Goal: Transaction & Acquisition: Book appointment/travel/reservation

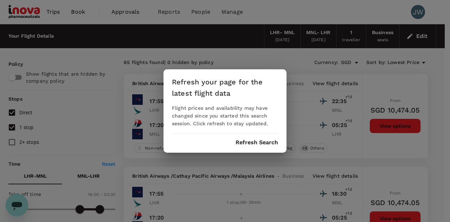
click at [253, 140] on button "Refresh Search" at bounding box center [257, 142] width 43 height 6
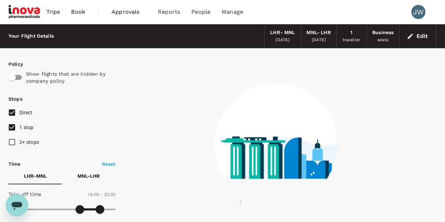
type input "1555"
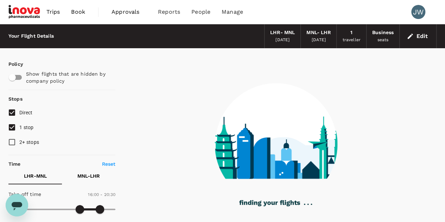
checkbox input "false"
checkbox input "true"
checkbox input "false"
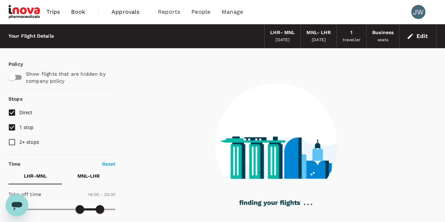
checkbox input "false"
checkbox input "true"
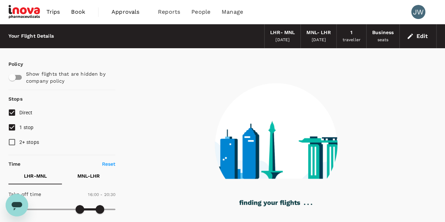
checkbox input "false"
checkbox input "true"
checkbox input "false"
checkbox input "true"
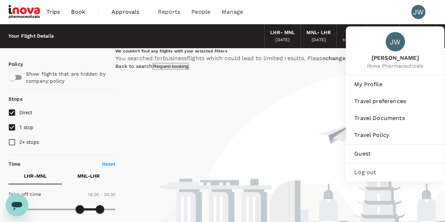
click at [414, 12] on div "JW" at bounding box center [418, 12] width 14 height 14
click at [416, 14] on div "JW" at bounding box center [418, 12] width 14 height 14
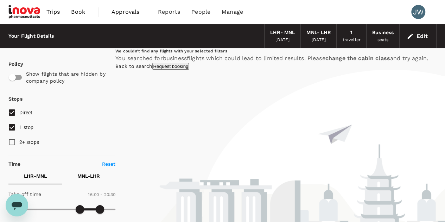
click at [417, 12] on div "JW" at bounding box center [418, 12] width 14 height 14
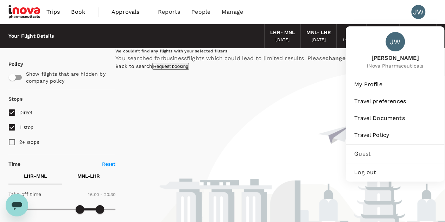
click at [378, 168] on span "Log out" at bounding box center [395, 172] width 82 height 8
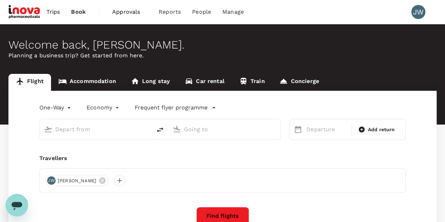
type input "roundtrip"
type input "business"
type input "London Heathrow (LHR)"
type input "[PERSON_NAME] Intl (MNL)"
type input "London Heathrow (LHR)"
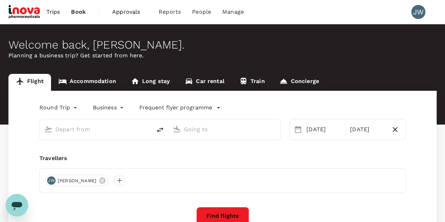
type input "[PERSON_NAME] Intl (MNL)"
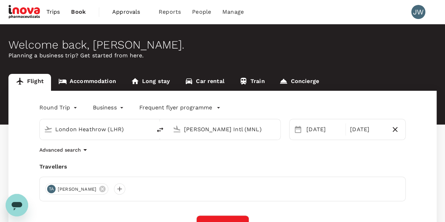
scroll to position [106, 0]
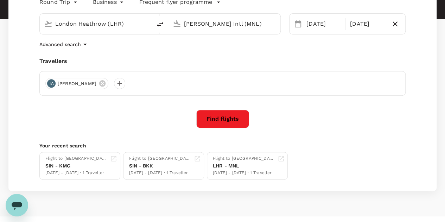
click at [228, 115] on button "Find flights" at bounding box center [222, 119] width 53 height 18
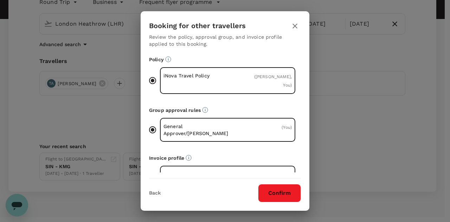
click at [281, 178] on hr at bounding box center [225, 175] width 152 height 6
click at [278, 195] on button "Confirm" at bounding box center [279, 193] width 43 height 18
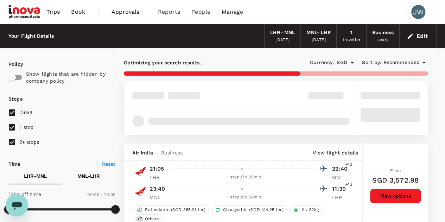
type input "2345"
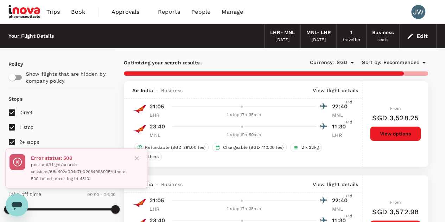
scroll to position [106, 0]
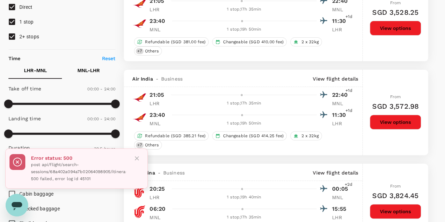
click at [13, 37] on input "2+ stops" at bounding box center [12, 36] width 15 height 15
checkbox input "false"
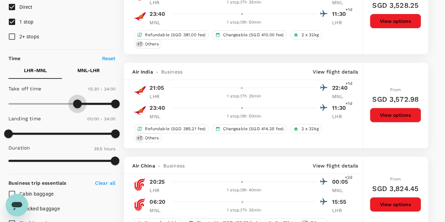
type input "960"
drag, startPoint x: 10, startPoint y: 102, endPoint x: 79, endPoint y: 97, distance: 69.8
click at [79, 100] on span at bounding box center [80, 104] width 8 height 8
type input "1290"
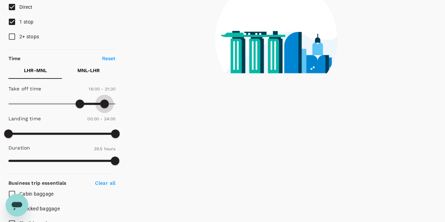
drag, startPoint x: 110, startPoint y: 102, endPoint x: 103, endPoint y: 102, distance: 6.7
click at [103, 102] on span at bounding box center [104, 104] width 8 height 8
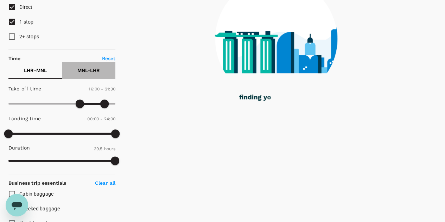
click at [94, 69] on p "MNL - LHR" at bounding box center [88, 70] width 23 height 7
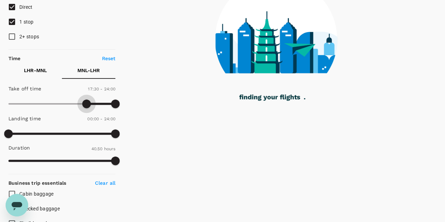
type input "960"
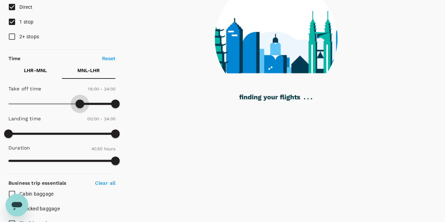
drag, startPoint x: 10, startPoint y: 104, endPoint x: 80, endPoint y: 104, distance: 70.0
click at [80, 104] on span at bounding box center [80, 104] width 8 height 8
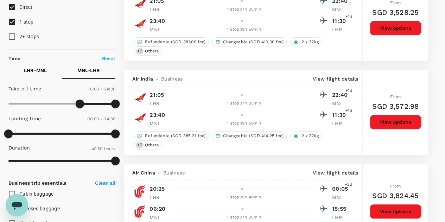
type input "1320"
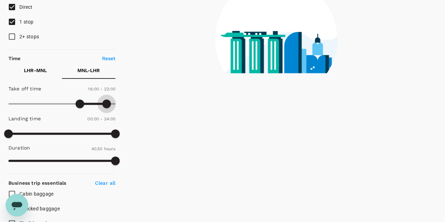
drag, startPoint x: 114, startPoint y: 104, endPoint x: 106, endPoint y: 106, distance: 9.0
click at [106, 106] on span at bounding box center [106, 104] width 8 height 8
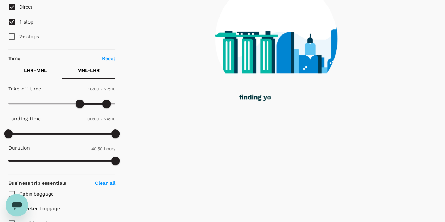
click at [36, 71] on p "LHR - MNL" at bounding box center [35, 70] width 23 height 7
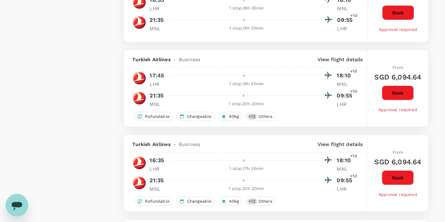
scroll to position [1633, 0]
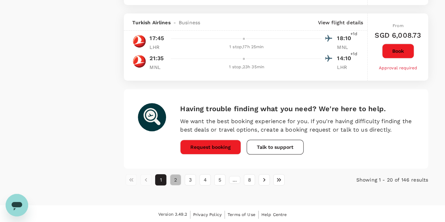
click at [176, 179] on button "2" at bounding box center [175, 179] width 11 height 11
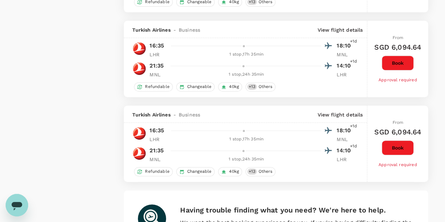
scroll to position [1580, 0]
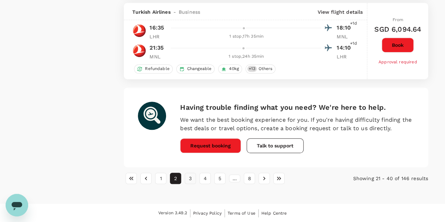
click at [190, 179] on button "3" at bounding box center [190, 178] width 11 height 11
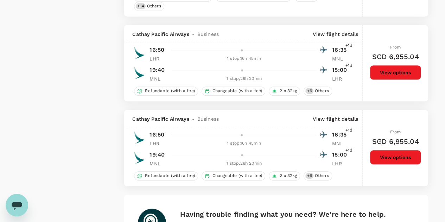
scroll to position [1617, 0]
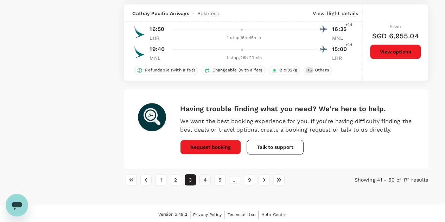
click at [208, 179] on button "4" at bounding box center [204, 179] width 11 height 11
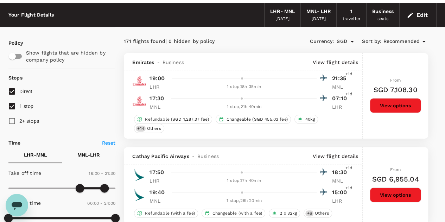
scroll to position [0, 0]
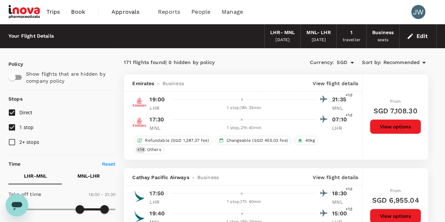
click at [407, 61] on span "Recommended" at bounding box center [401, 63] width 37 height 8
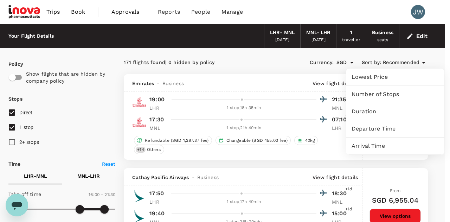
click at [365, 79] on span "Lowest Price" at bounding box center [395, 77] width 87 height 8
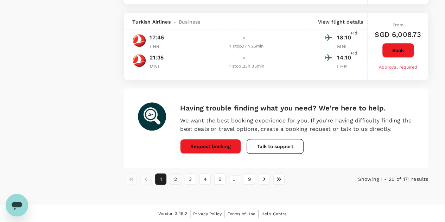
click at [172, 179] on button "2" at bounding box center [175, 178] width 11 height 11
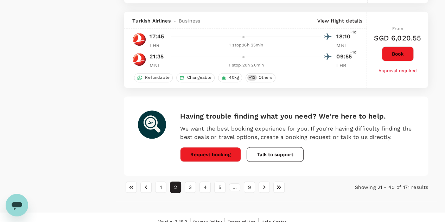
scroll to position [1510, 0]
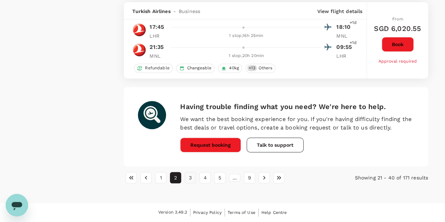
click at [190, 178] on button "3" at bounding box center [190, 177] width 11 height 11
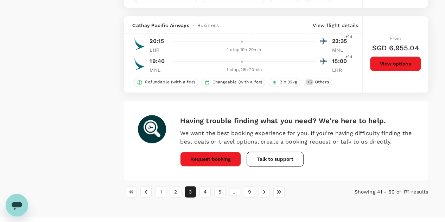
scroll to position [1688, 0]
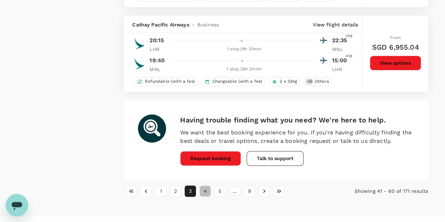
click at [209, 189] on button "4" at bounding box center [204, 190] width 11 height 11
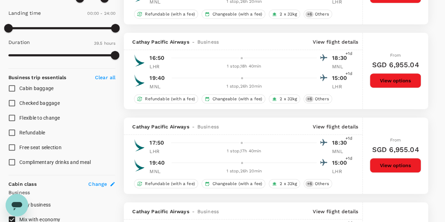
scroll to position [106, 0]
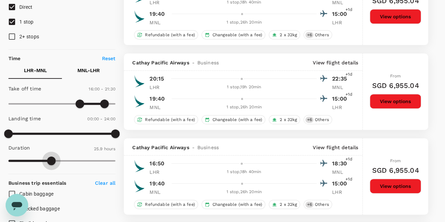
type input "1481"
drag, startPoint x: 113, startPoint y: 160, endPoint x: 49, endPoint y: 159, distance: 64.0
click at [49, 159] on span at bounding box center [49, 161] width 8 height 8
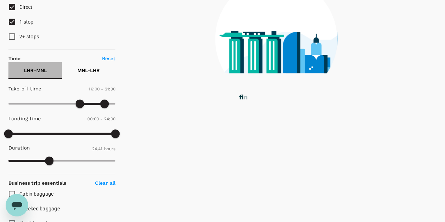
click at [37, 69] on p "LHR - MNL" at bounding box center [35, 70] width 23 height 7
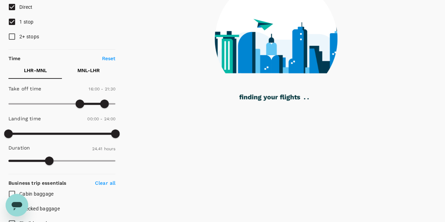
click at [96, 68] on p "MNL - LHR" at bounding box center [88, 70] width 23 height 7
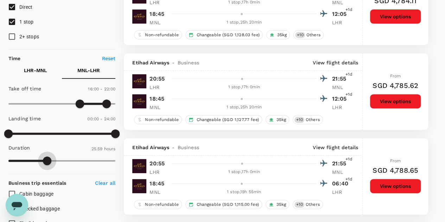
type input "1559"
drag, startPoint x: 111, startPoint y: 159, endPoint x: 47, endPoint y: 158, distance: 64.0
click at [47, 158] on span at bounding box center [47, 161] width 8 height 8
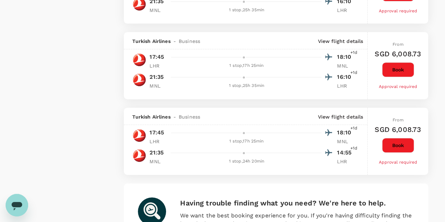
scroll to position [1573, 0]
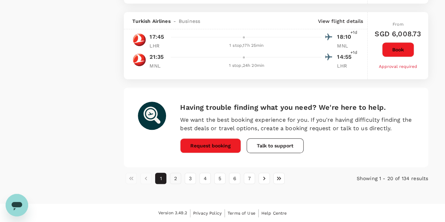
click at [174, 180] on button "2" at bounding box center [175, 178] width 11 height 11
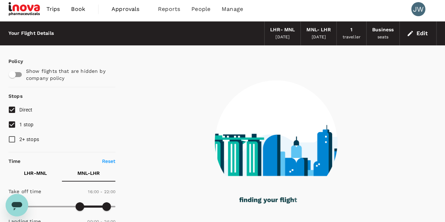
scroll to position [0, 0]
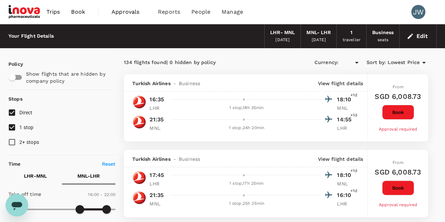
type input "SGD"
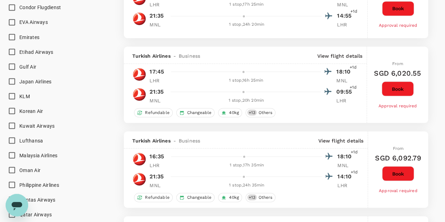
scroll to position [211, 0]
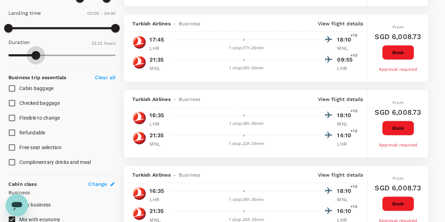
type input "1349"
drag, startPoint x: 47, startPoint y: 54, endPoint x: 31, endPoint y: 57, distance: 16.6
click at [31, 57] on span at bounding box center [31, 55] width 8 height 8
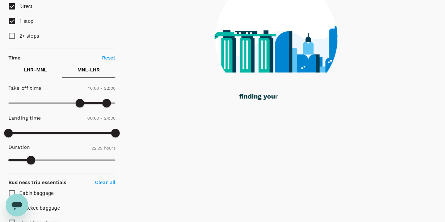
scroll to position [106, 0]
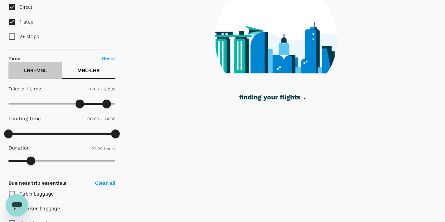
click at [41, 67] on p "LHR - MNL" at bounding box center [35, 70] width 23 height 7
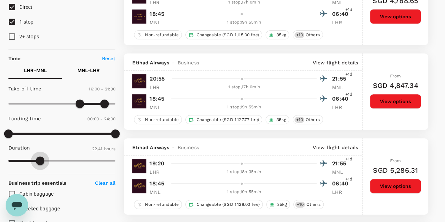
drag, startPoint x: 47, startPoint y: 161, endPoint x: 40, endPoint y: 162, distance: 7.2
click at [40, 162] on span at bounding box center [40, 161] width 8 height 8
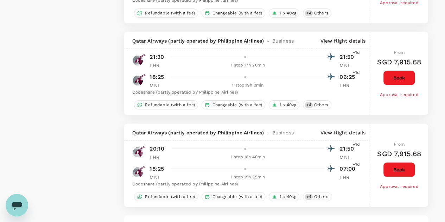
scroll to position [1708, 0]
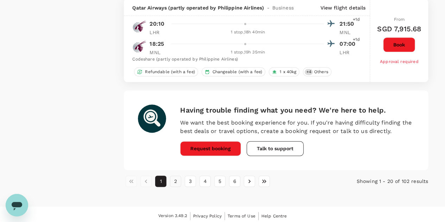
click at [174, 178] on button "2" at bounding box center [175, 181] width 11 height 11
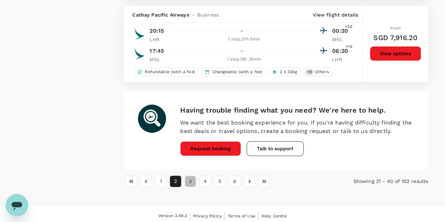
click at [190, 183] on button "3" at bounding box center [190, 181] width 11 height 11
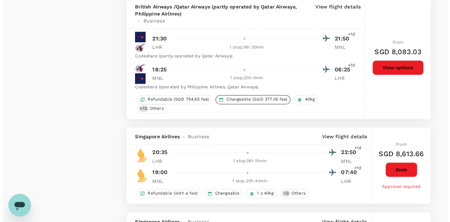
scroll to position [1794, 0]
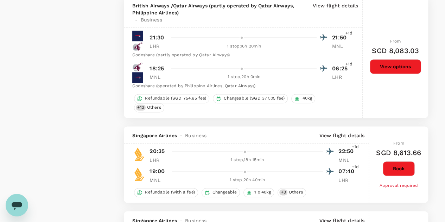
click at [338, 132] on p "View flight details" at bounding box center [341, 135] width 45 height 7
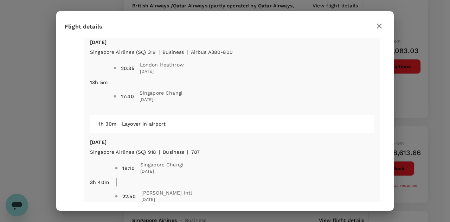
scroll to position [0, 0]
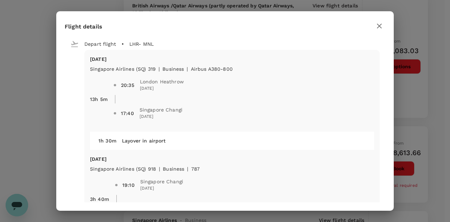
click at [381, 25] on icon "button" at bounding box center [379, 26] width 5 height 5
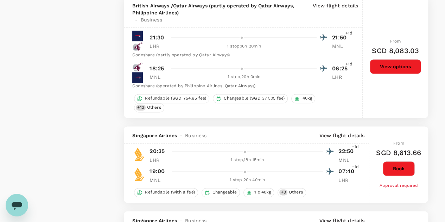
click at [348, 132] on p "View flight details" at bounding box center [341, 135] width 45 height 7
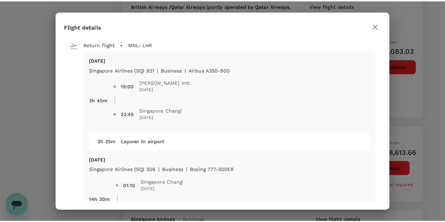
scroll to position [259, 0]
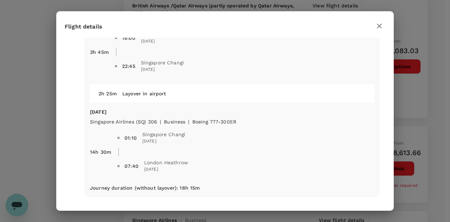
click at [380, 26] on icon "button" at bounding box center [379, 26] width 8 height 8
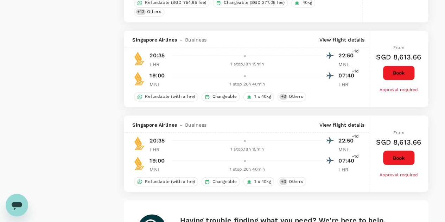
scroll to position [1906, 0]
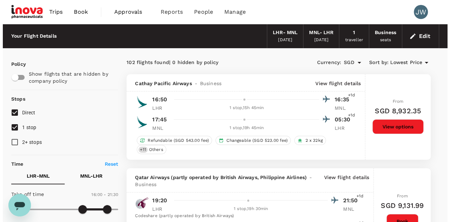
scroll to position [106, 0]
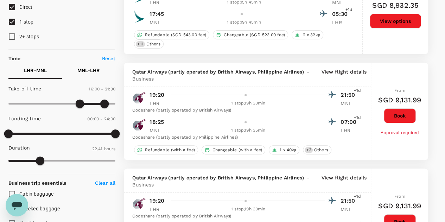
click at [330, 72] on p "View flight details" at bounding box center [343, 75] width 45 height 14
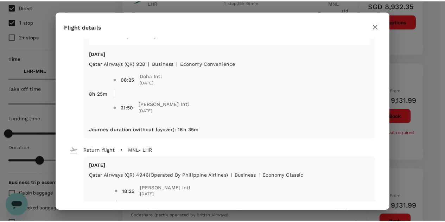
scroll to position [211, 0]
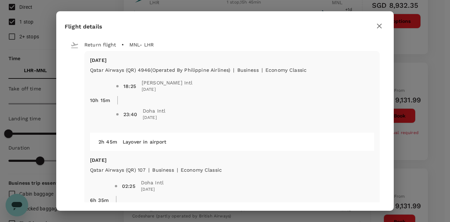
click at [380, 26] on icon "button" at bounding box center [379, 26] width 5 height 5
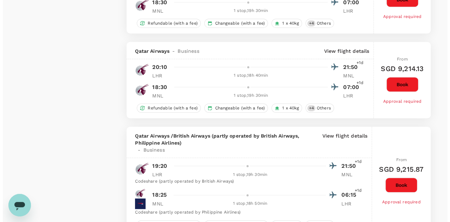
scroll to position [1583, 0]
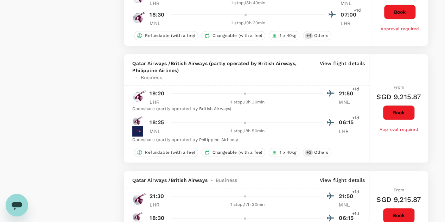
click at [345, 60] on p "View flight details" at bounding box center [341, 70] width 45 height 21
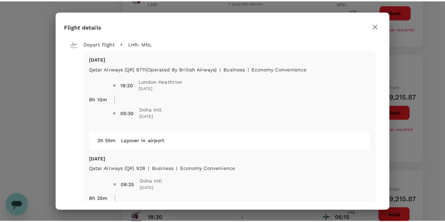
scroll to position [211, 0]
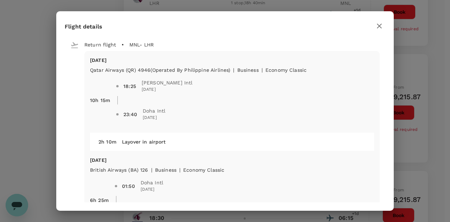
click at [381, 25] on icon "button" at bounding box center [379, 26] width 5 height 5
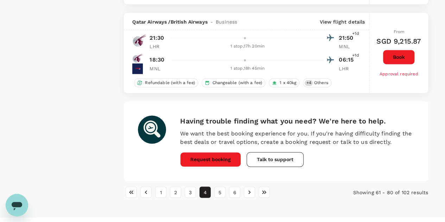
scroll to position [1840, 0]
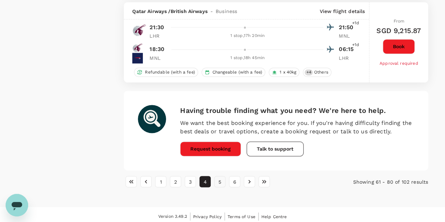
click at [220, 179] on button "5" at bounding box center [219, 181] width 11 height 11
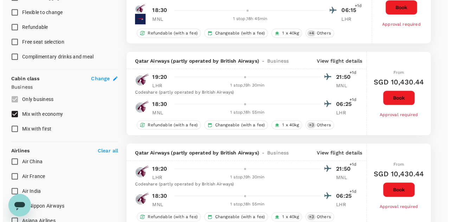
scroll to position [422, 0]
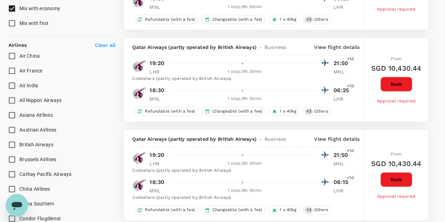
click at [334, 46] on p "View flight details" at bounding box center [336, 47] width 45 height 7
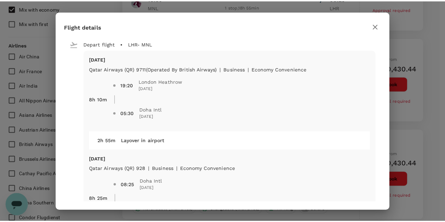
scroll to position [106, 0]
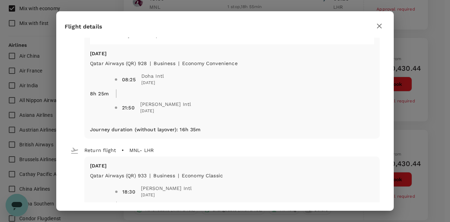
click at [380, 27] on icon "button" at bounding box center [379, 26] width 8 height 8
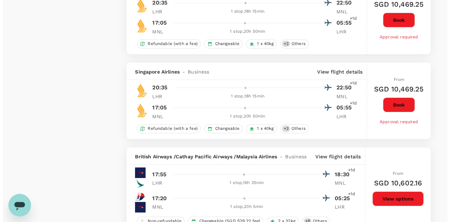
scroll to position [1055, 0]
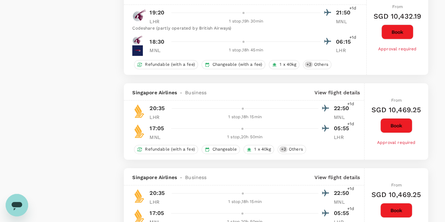
click at [338, 93] on p "View flight details" at bounding box center [336, 92] width 45 height 7
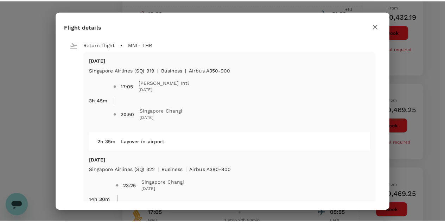
scroll to position [259, 0]
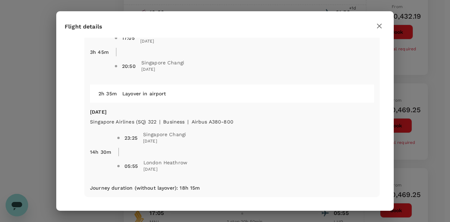
click at [379, 26] on icon "button" at bounding box center [379, 26] width 5 height 5
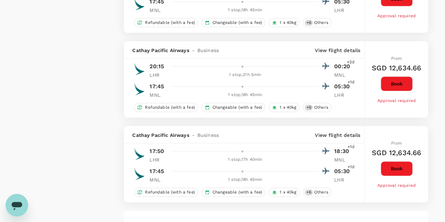
scroll to position [1833, 0]
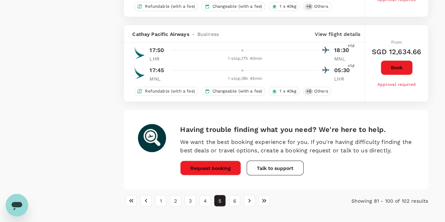
click at [210, 195] on li "4" at bounding box center [205, 200] width 15 height 11
click at [209, 195] on button "4" at bounding box center [204, 200] width 11 height 11
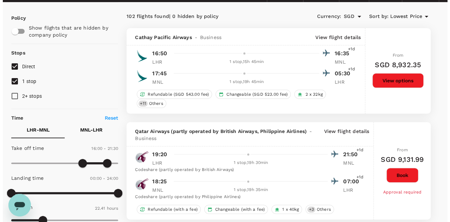
scroll to position [0, 0]
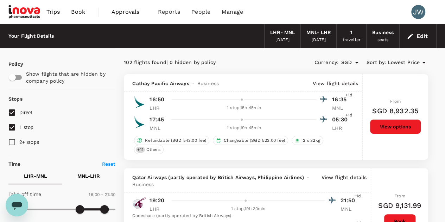
click at [331, 85] on p "View flight details" at bounding box center [335, 83] width 45 height 7
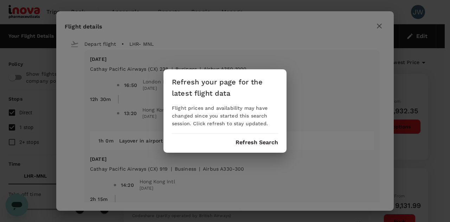
click at [158, 81] on div "Refresh your page for the latest flight data Flight prices and availability may…" at bounding box center [225, 111] width 450 height 222
click at [263, 142] on button "Refresh Search" at bounding box center [257, 142] width 43 height 6
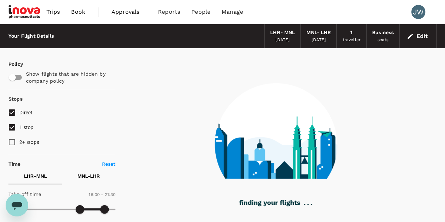
type input "1361"
